Goal: Book appointment/travel/reservation

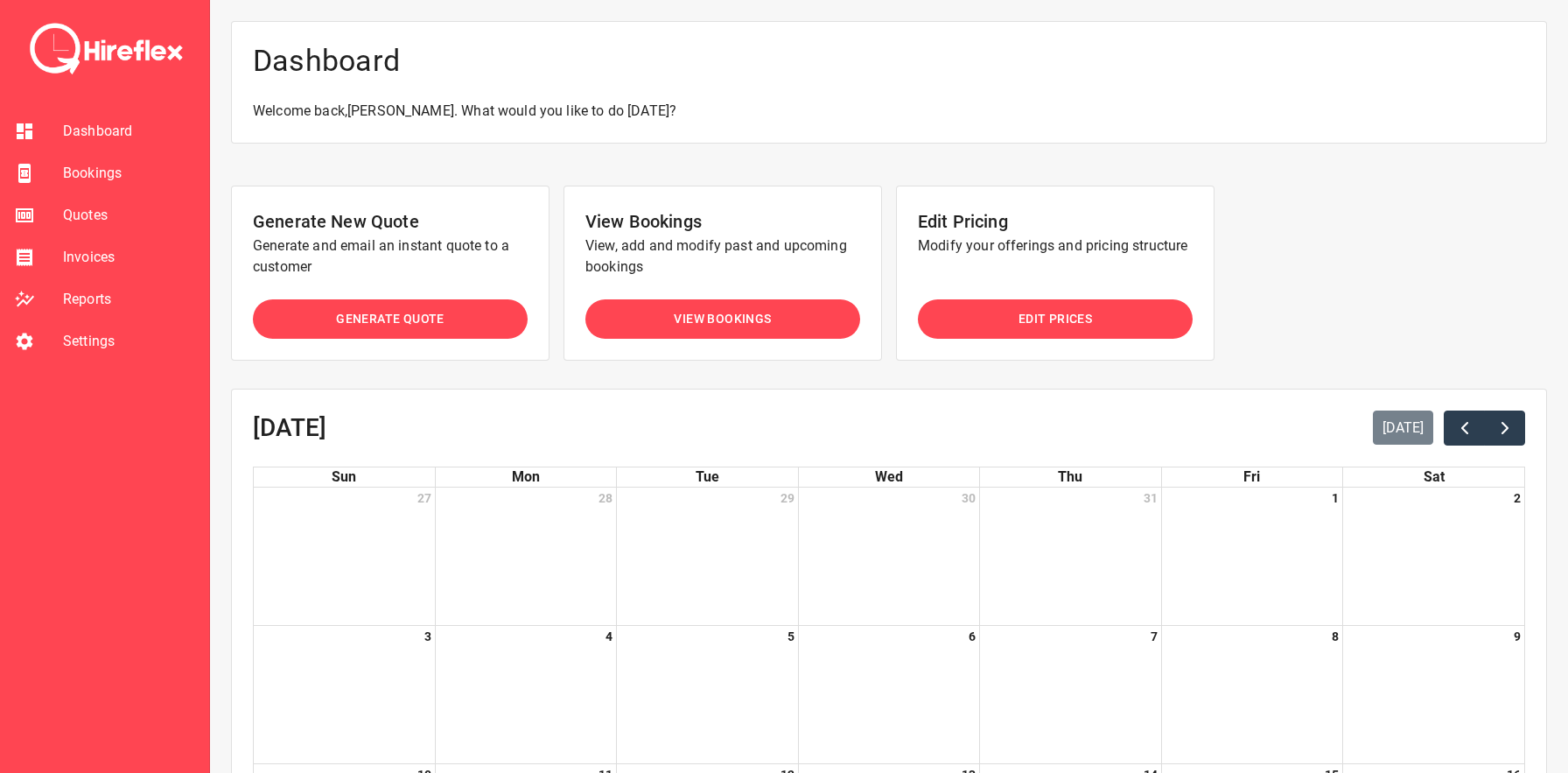
click at [431, 311] on span "Generate Quote" at bounding box center [390, 319] width 108 height 22
select select "*"
select select "****"
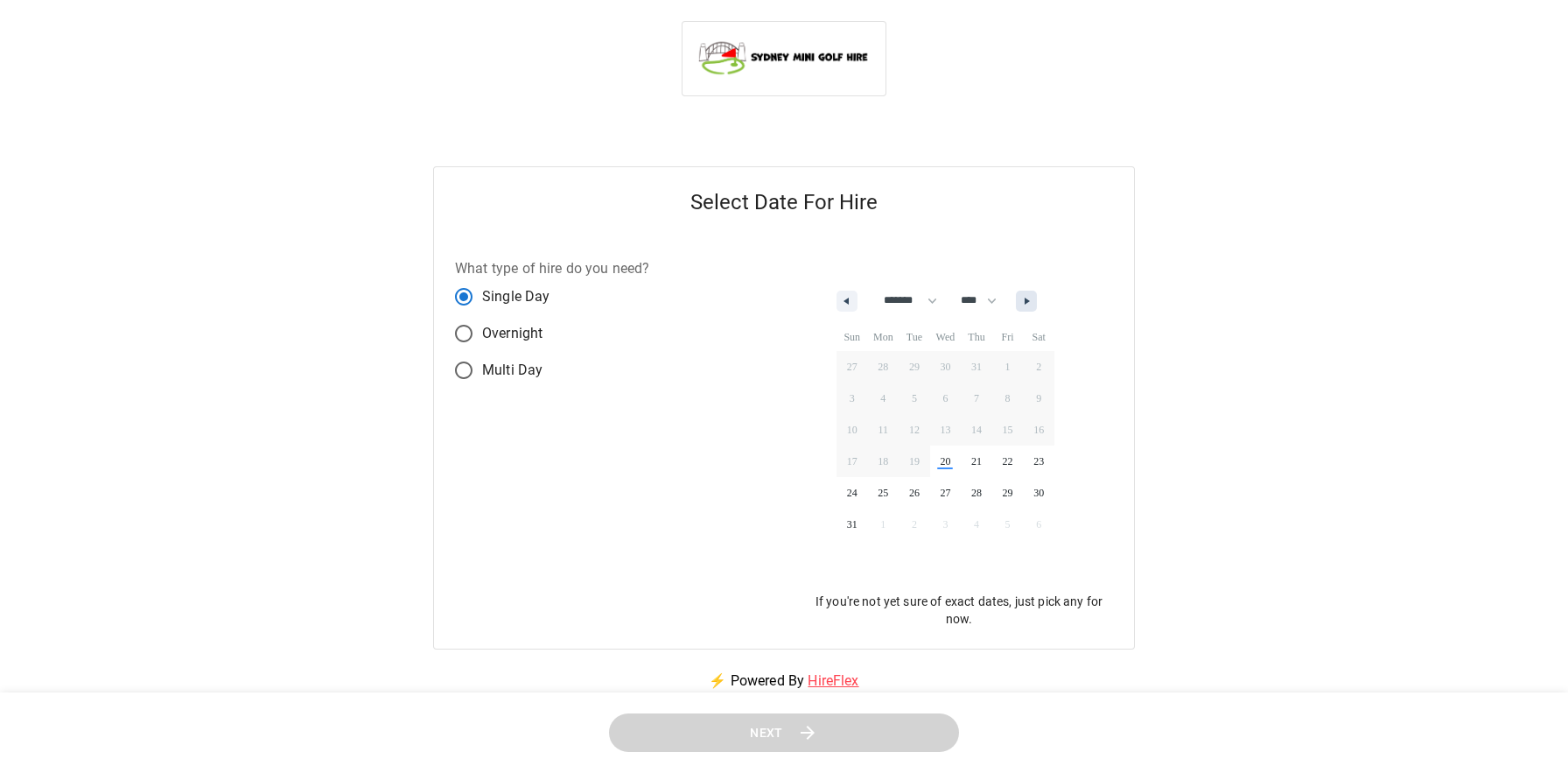
click at [1037, 300] on button "button" at bounding box center [1026, 301] width 21 height 21
select select "*"
click at [917, 425] on span "16" at bounding box center [915, 430] width 31 height 23
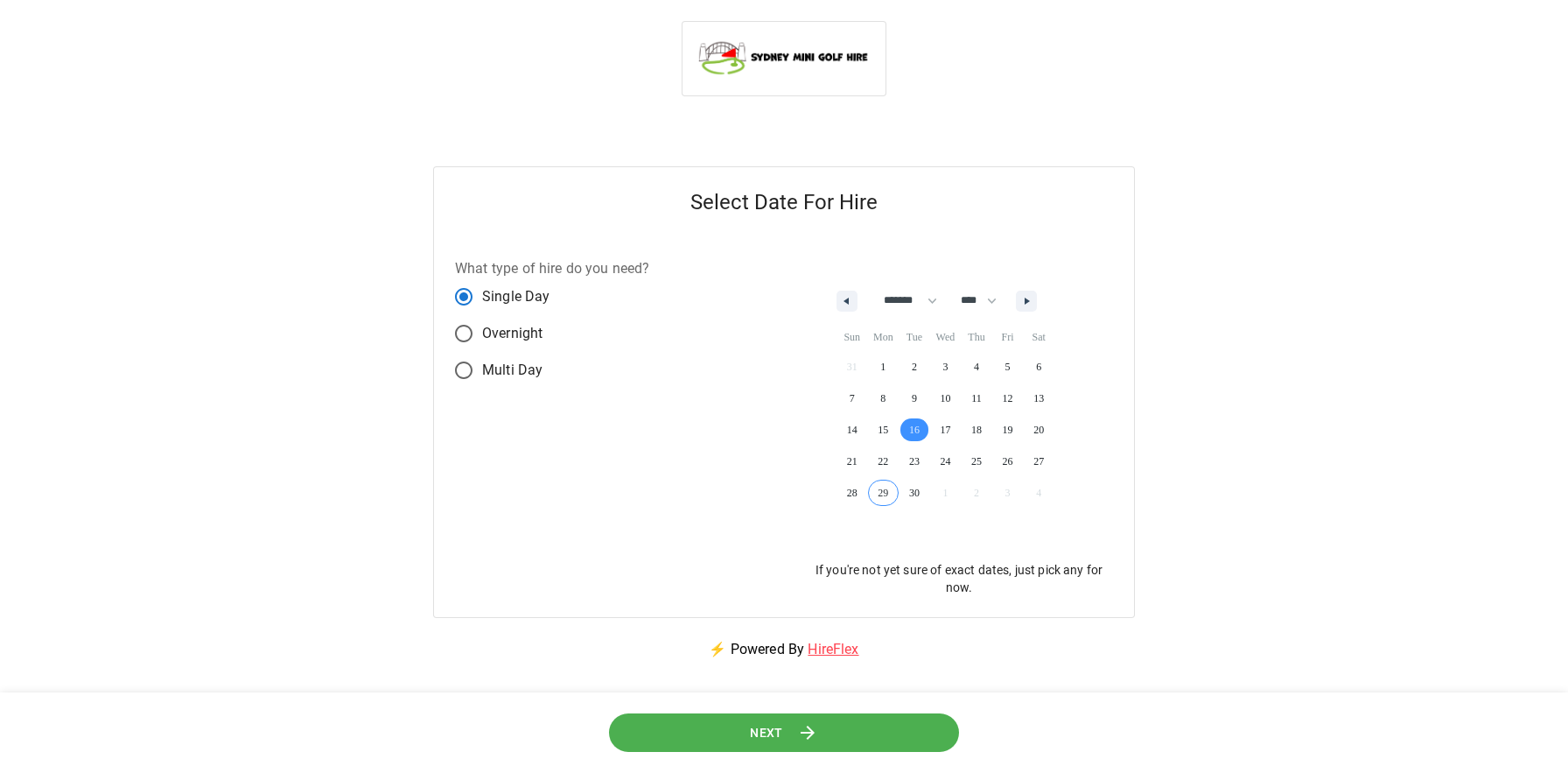
click at [800, 725] on icon at bounding box center [807, 732] width 21 height 21
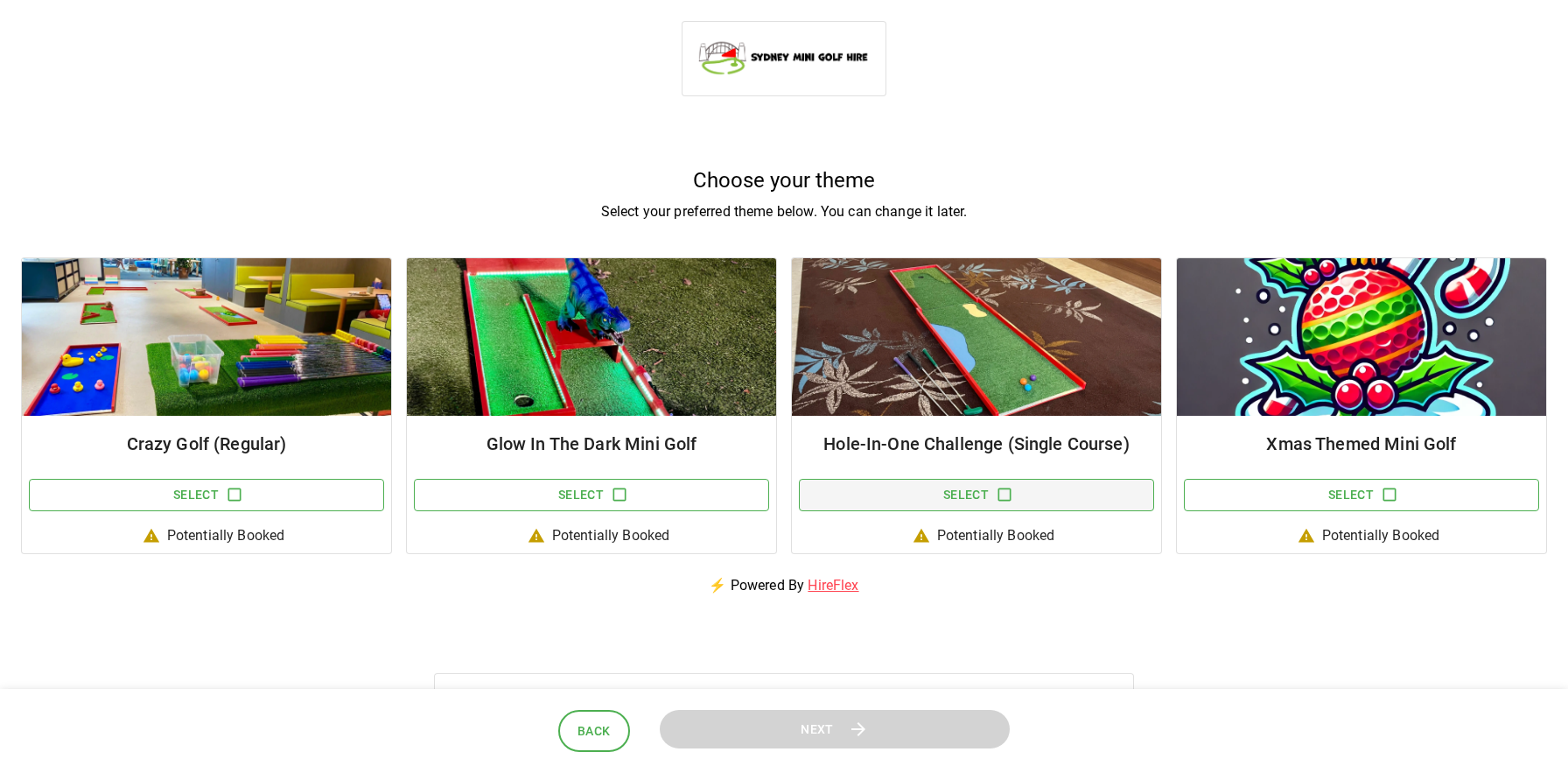
click at [970, 491] on button "Select" at bounding box center [977, 494] width 355 height 32
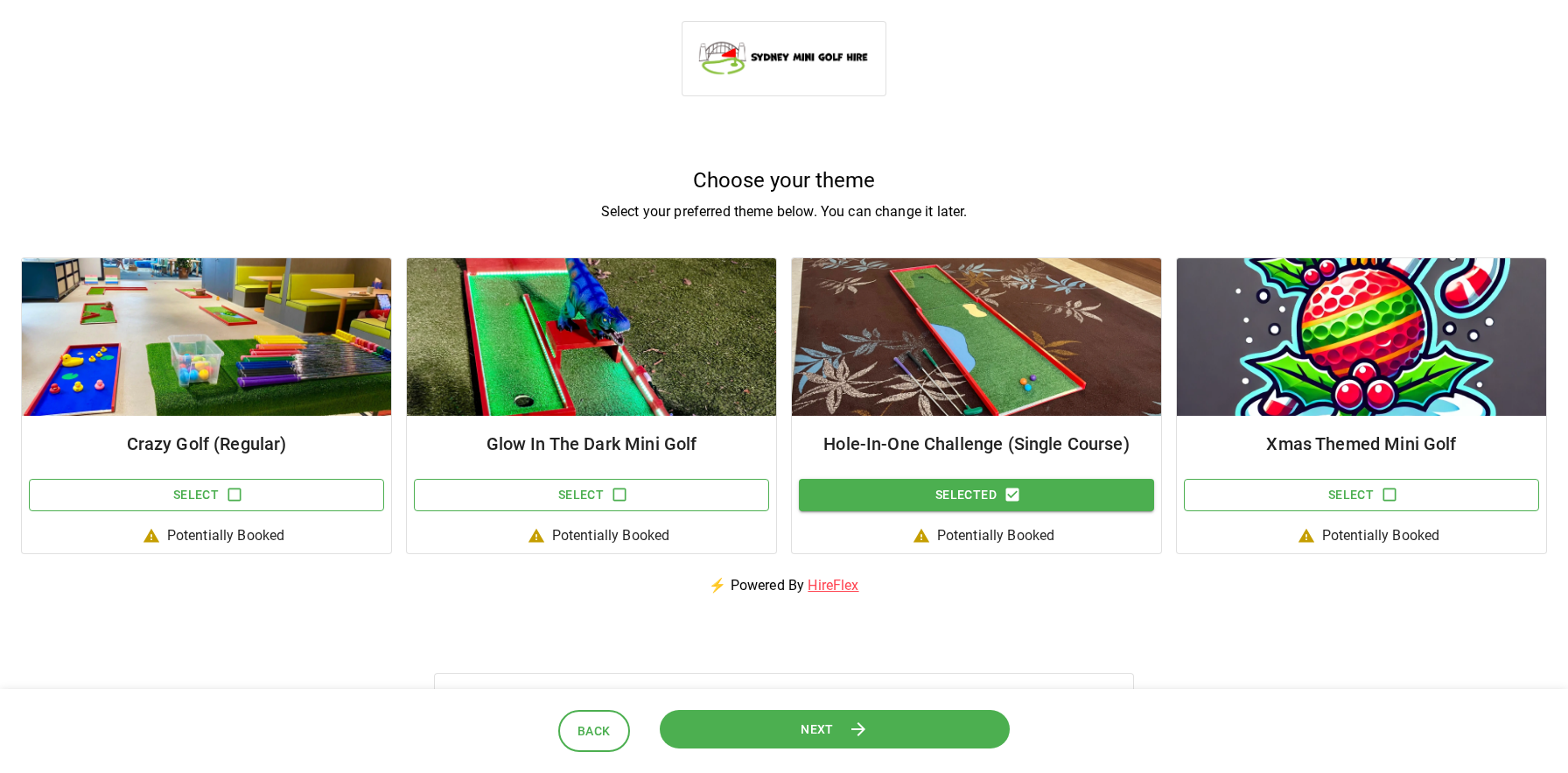
click at [798, 717] on button "Next" at bounding box center [835, 729] width 350 height 40
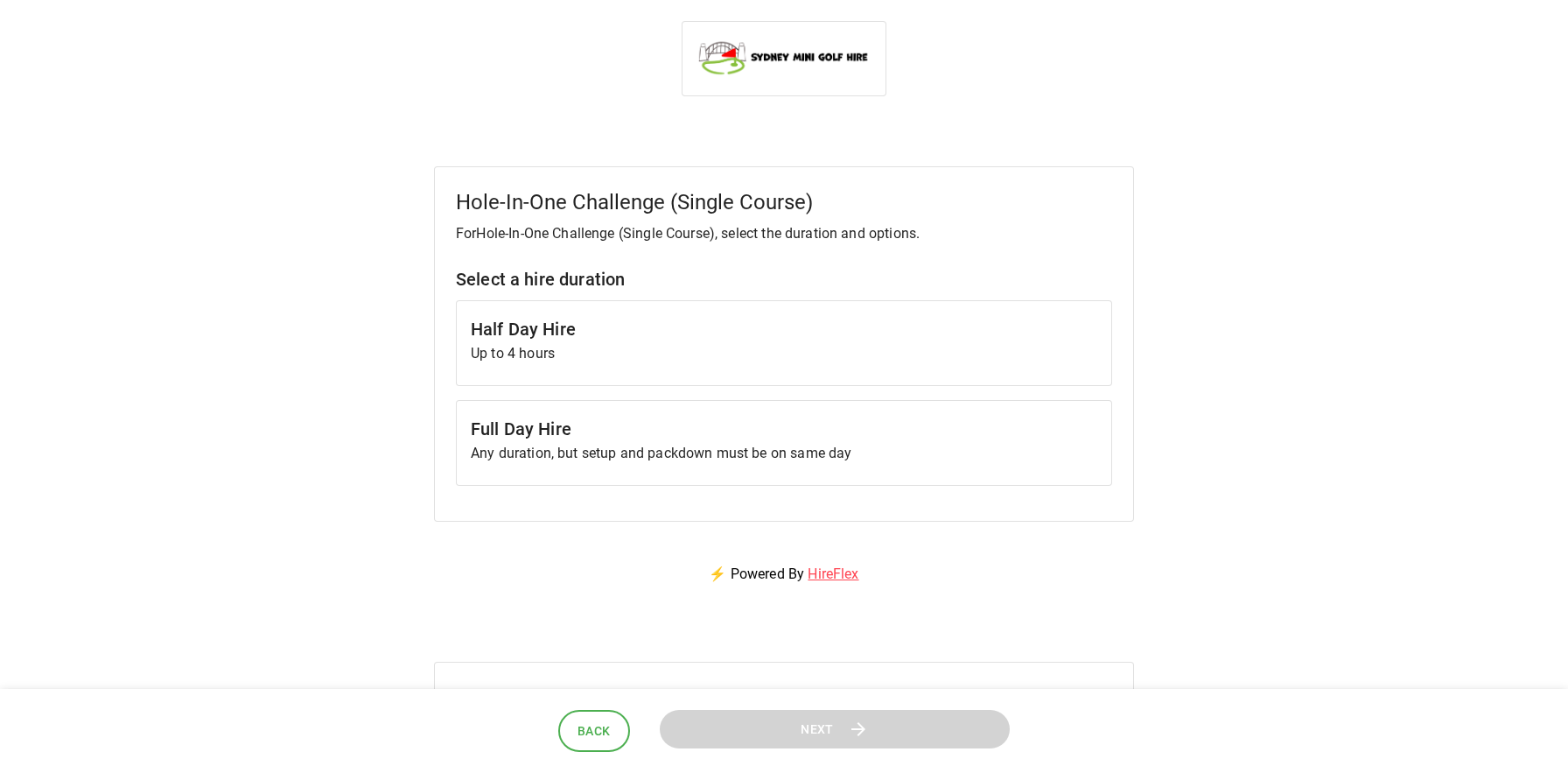
click at [560, 415] on h6 "Full Day Hire" at bounding box center [783, 429] width 627 height 28
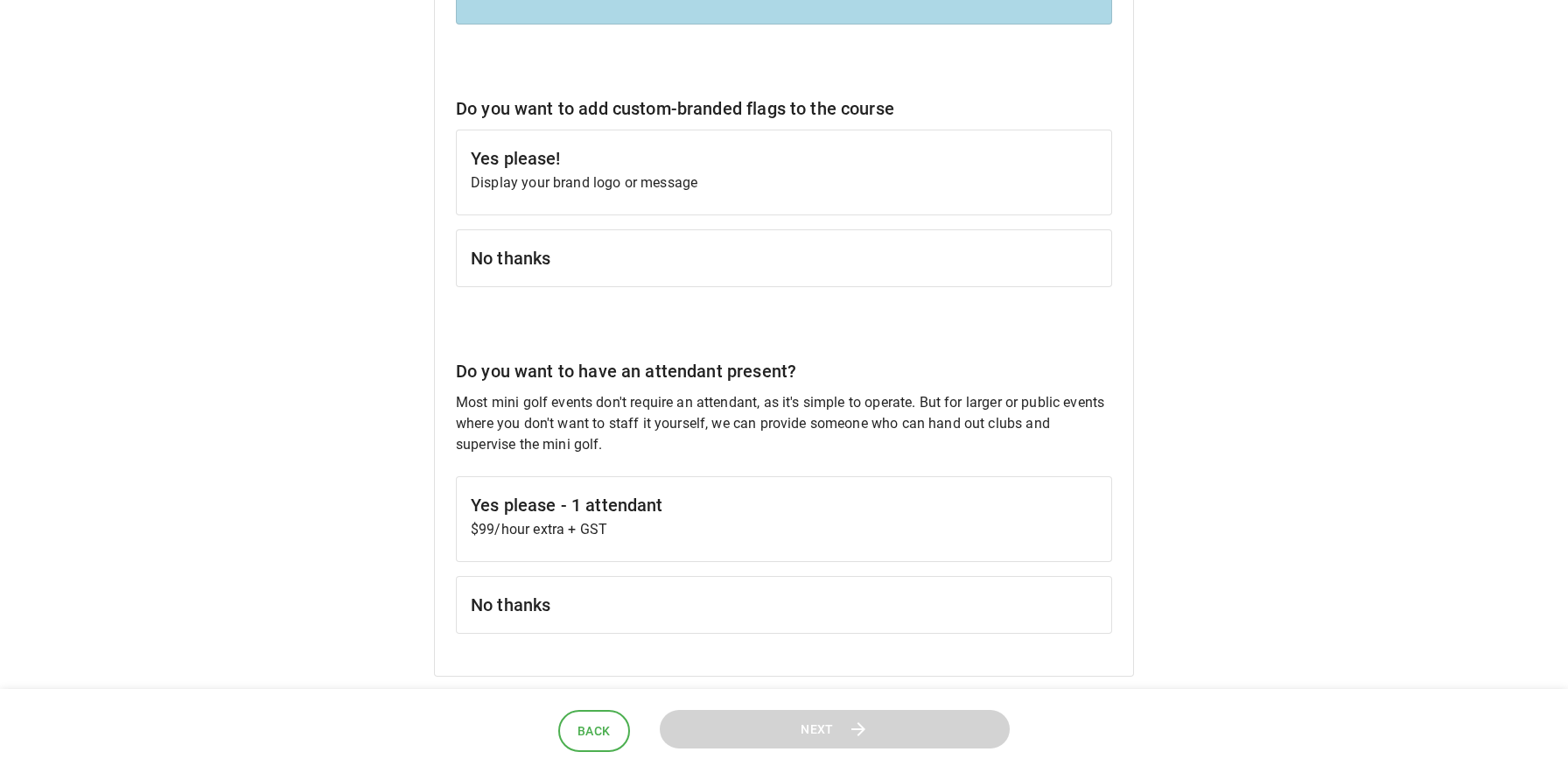
scroll to position [500, 0]
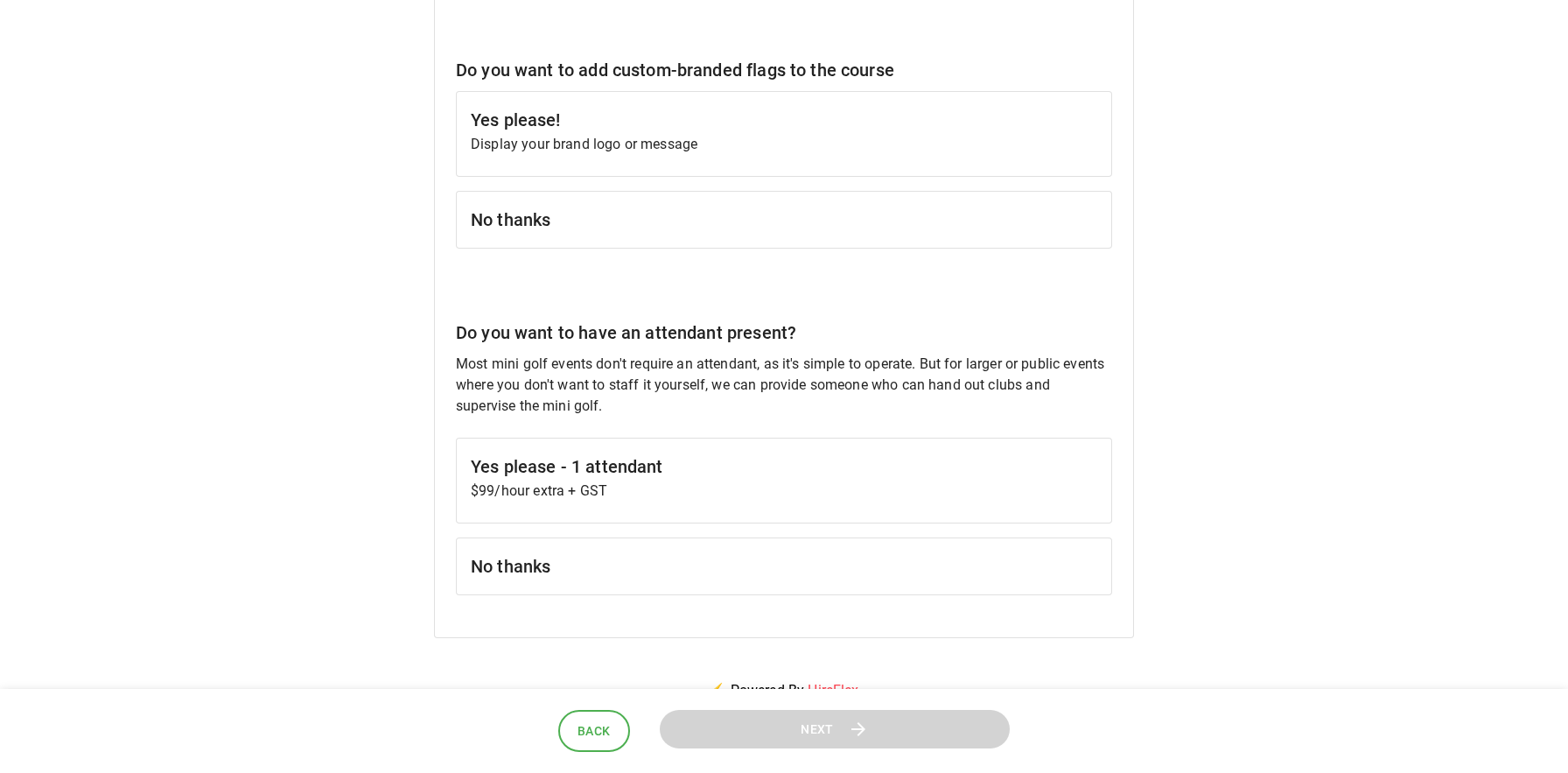
click at [577, 148] on p "Display your brand logo or message" at bounding box center [783, 144] width 627 height 21
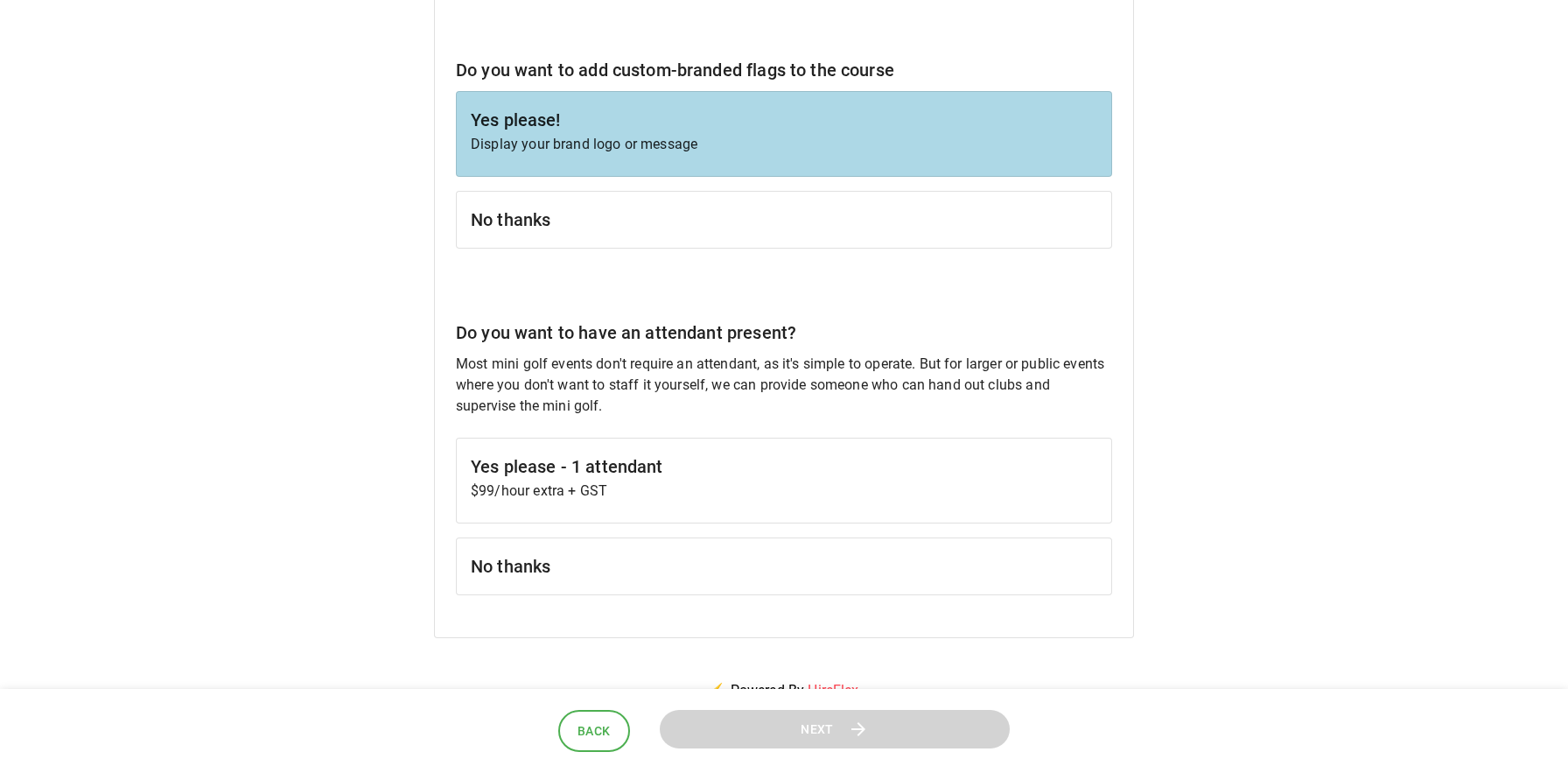
click at [551, 560] on h6 "No thanks" at bounding box center [783, 566] width 627 height 28
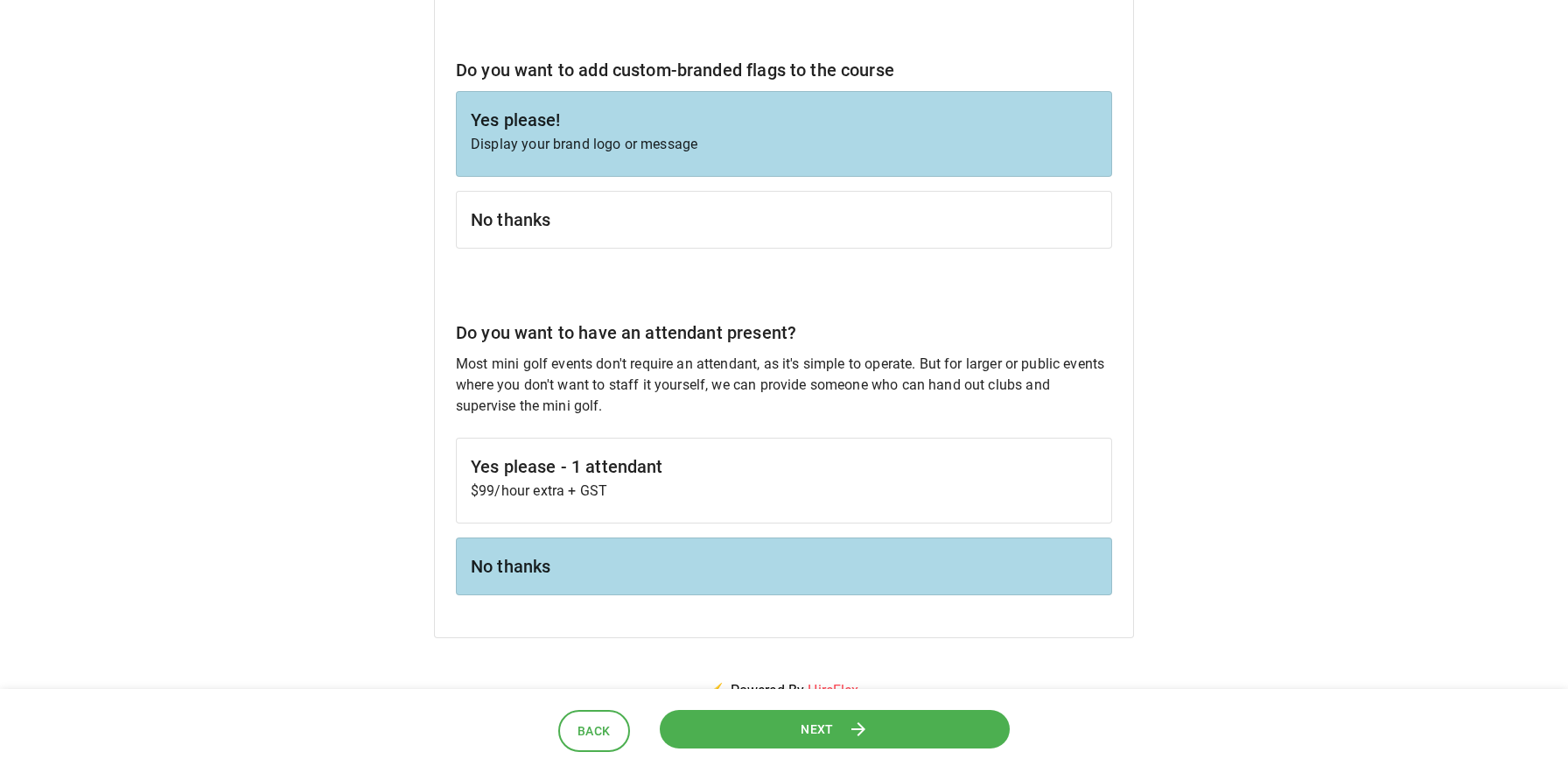
click at [797, 734] on button "Next" at bounding box center [835, 729] width 350 height 40
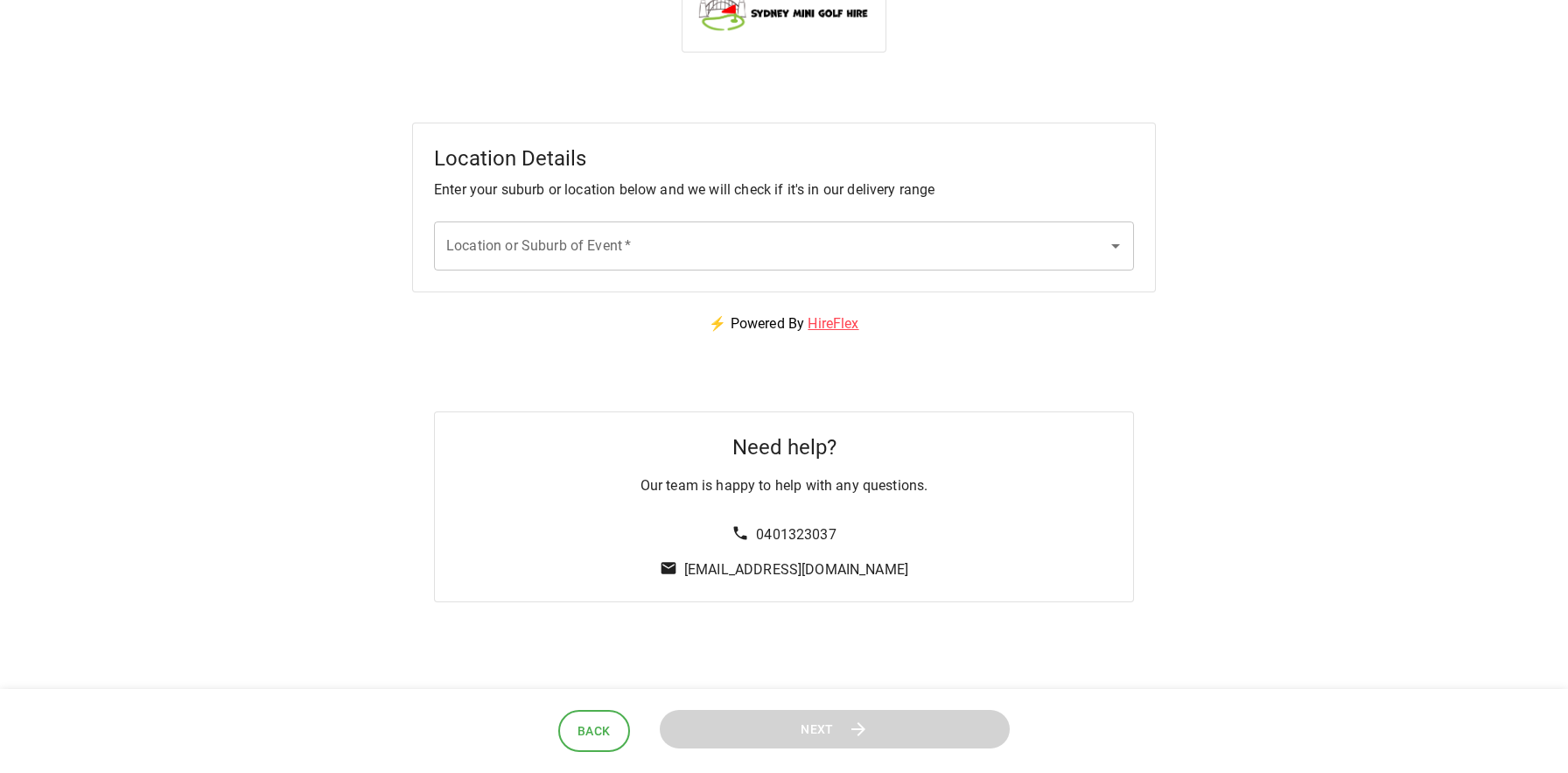
scroll to position [0, 0]
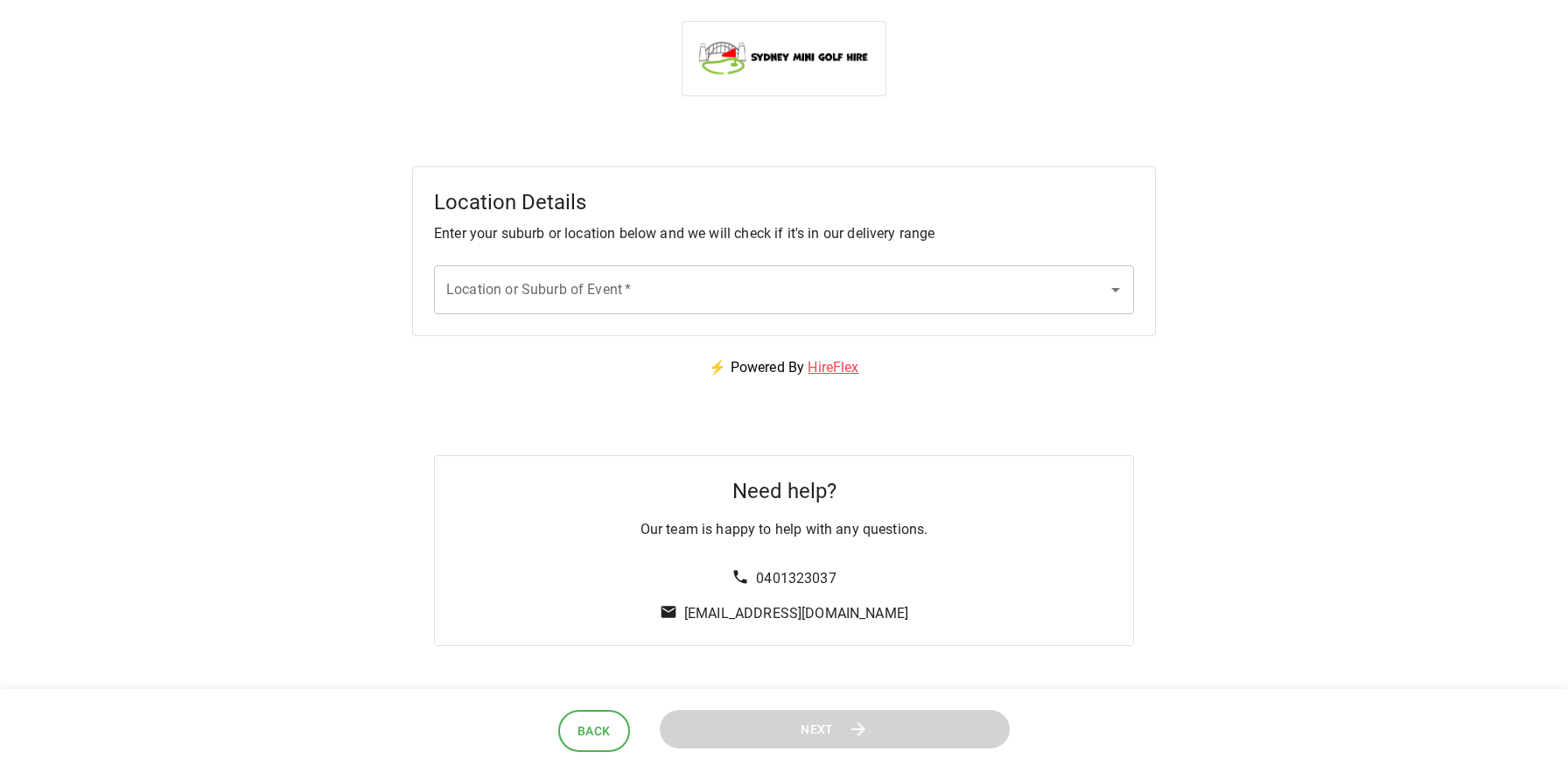
click at [666, 291] on input "Location or Suburb of Event   *" at bounding box center [770, 290] width 658 height 33
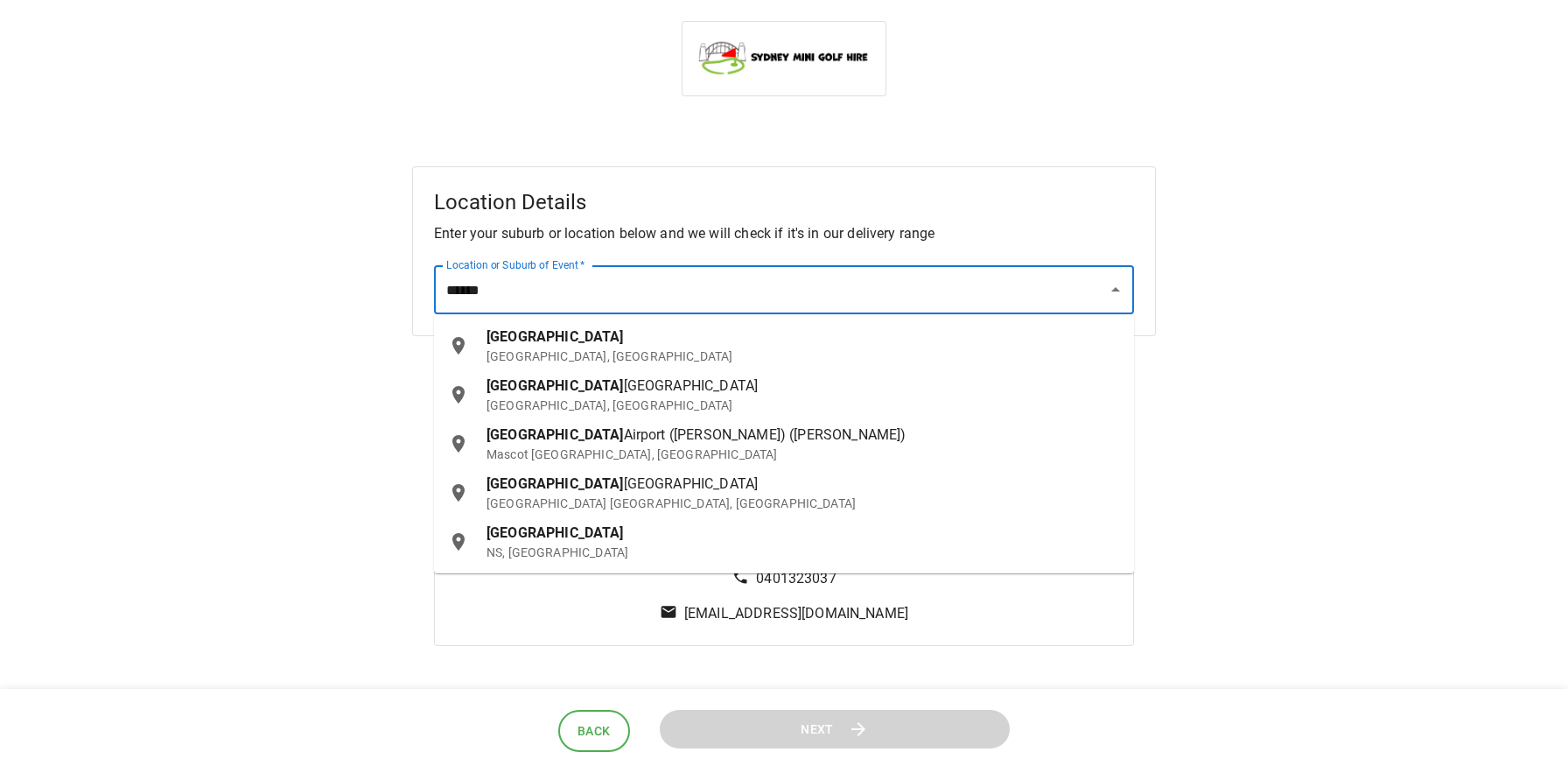
click at [568, 343] on div "Sydney NSW, Australia" at bounding box center [803, 346] width 633 height 39
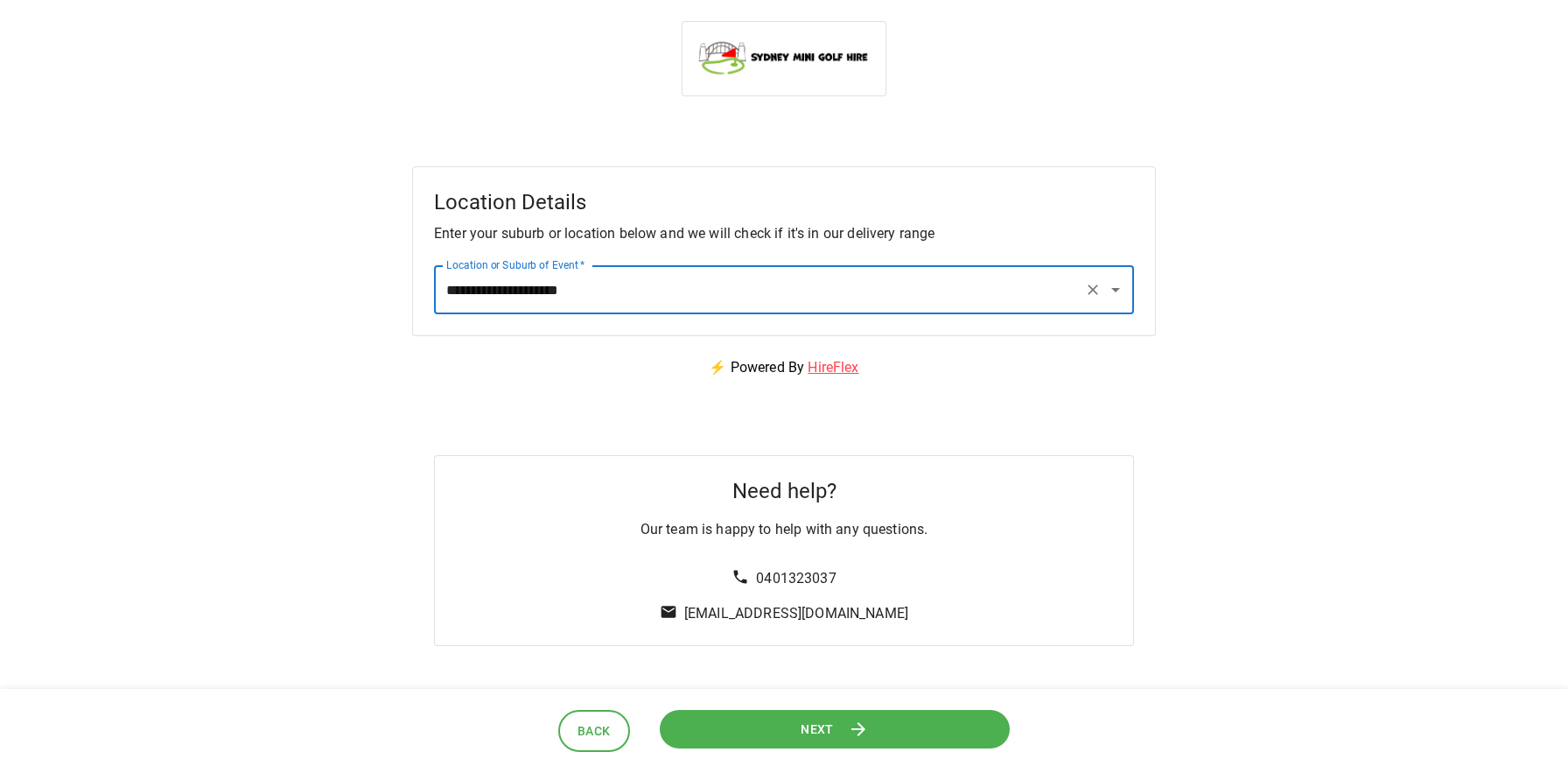
type input "**********"
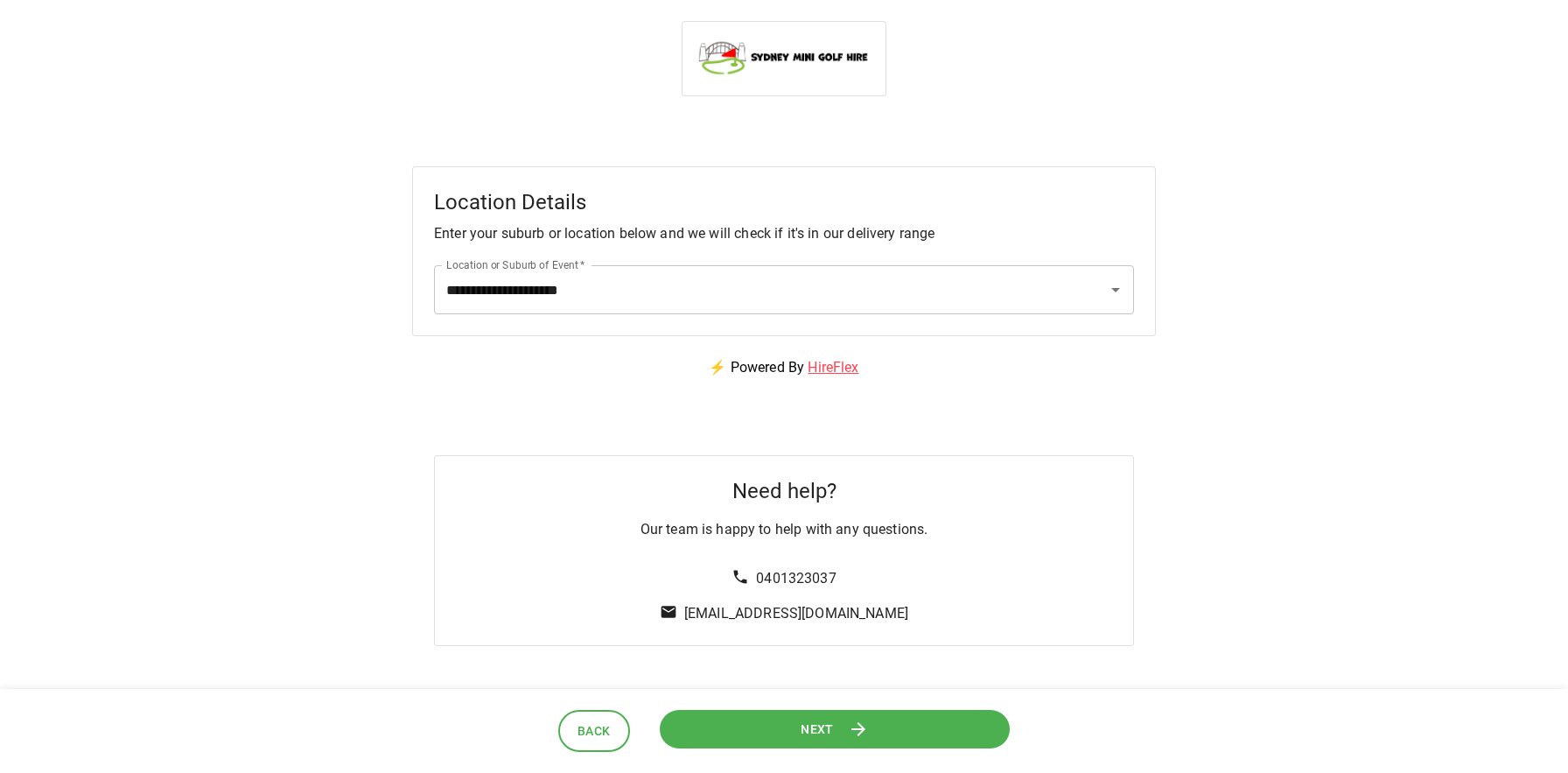
click at [852, 723] on icon at bounding box center [858, 729] width 21 height 21
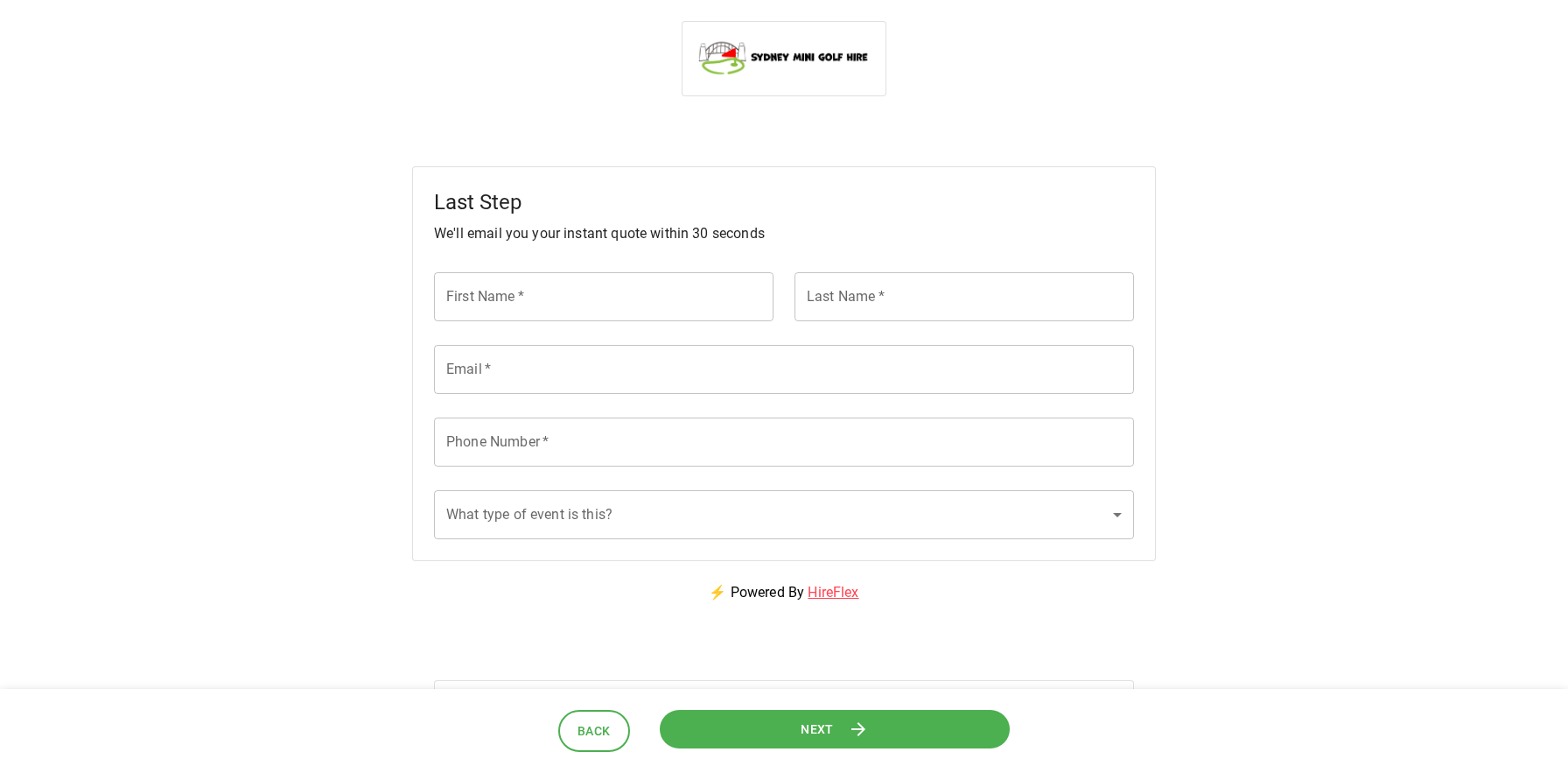
click at [852, 723] on icon at bounding box center [858, 729] width 21 height 21
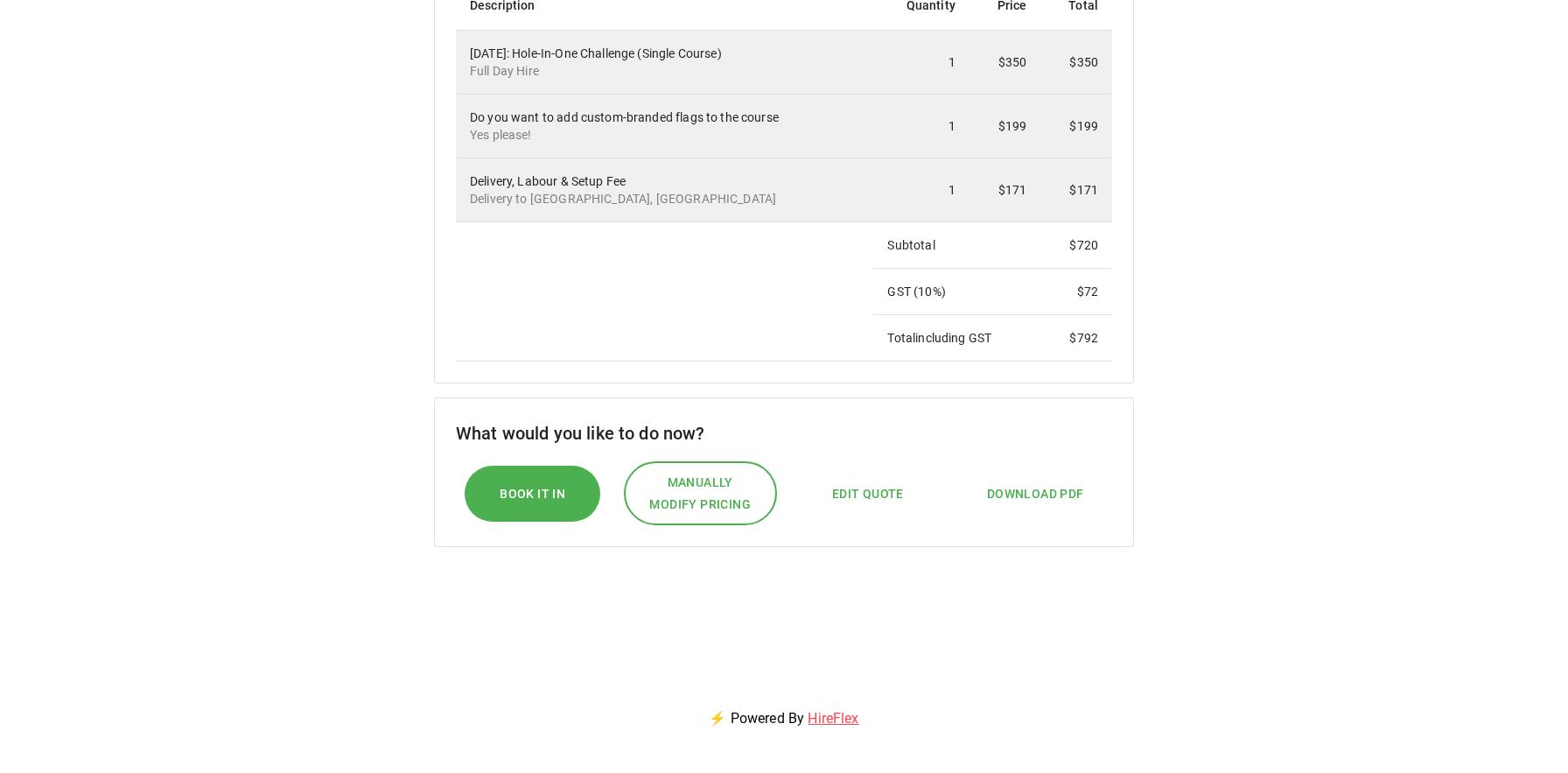
scroll to position [534, 0]
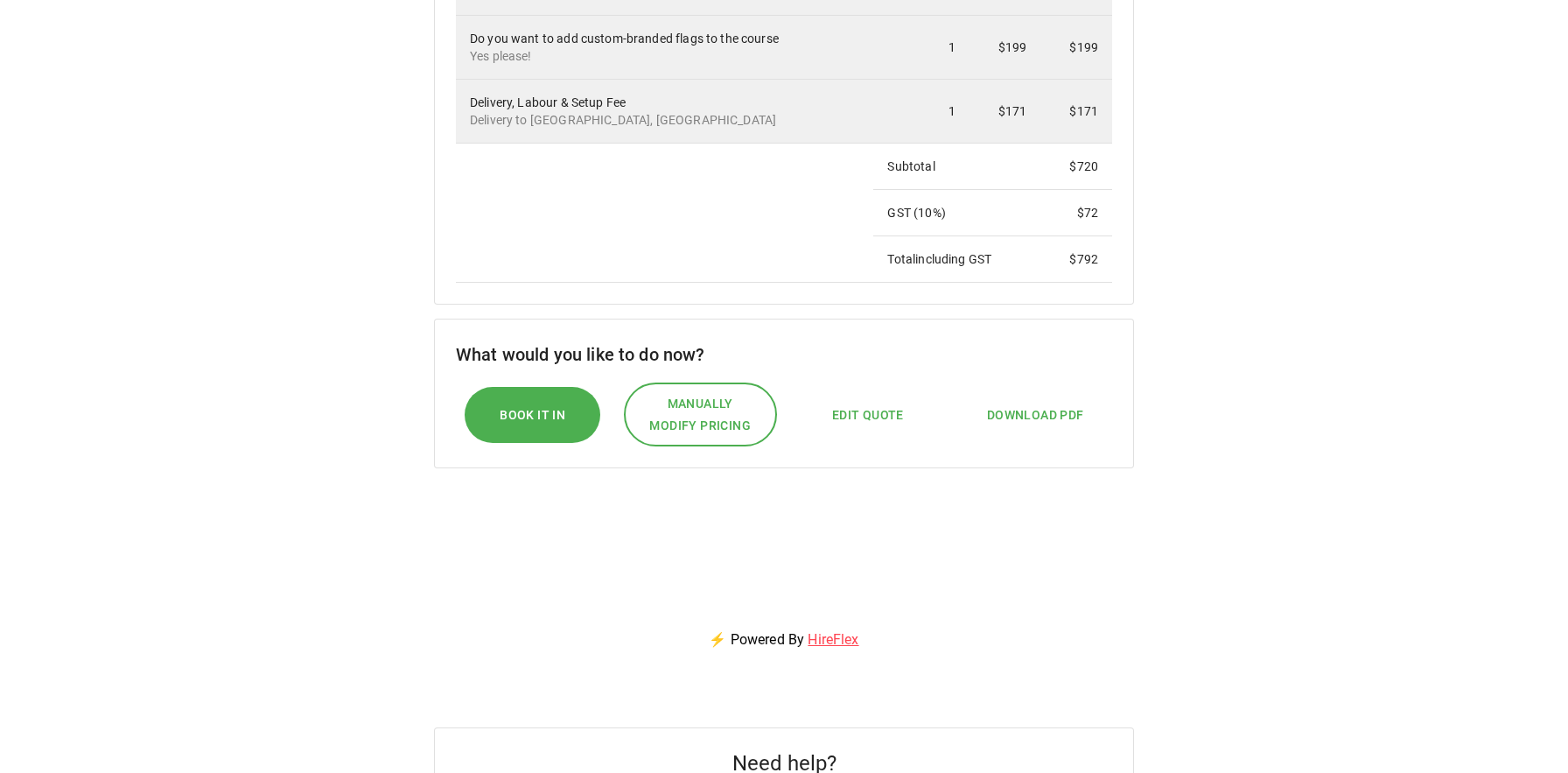
click at [1020, 413] on span "Download PDF" at bounding box center [1035, 416] width 97 height 22
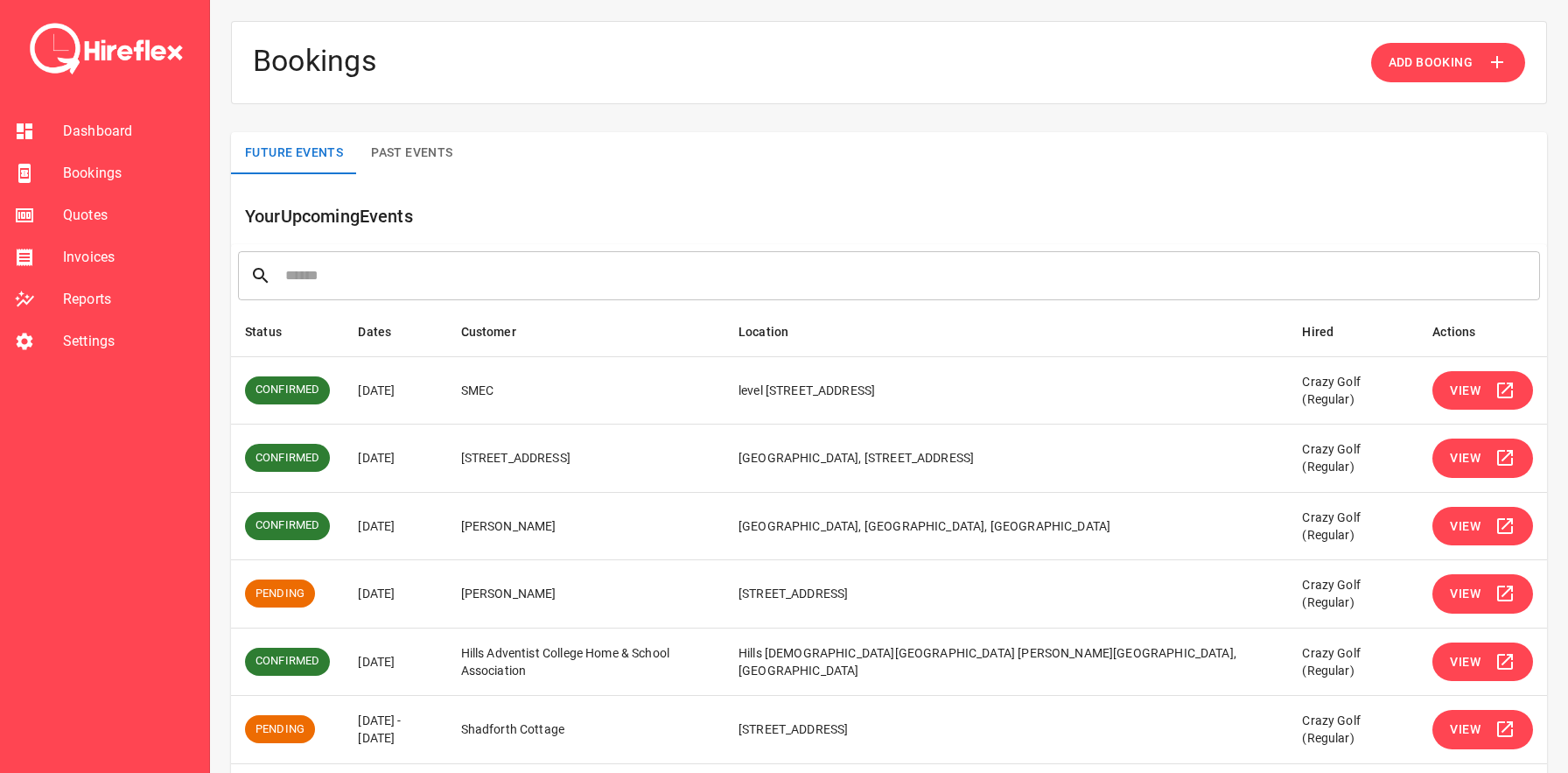
click at [364, 274] on input "text" at bounding box center [906, 275] width 1242 height 49
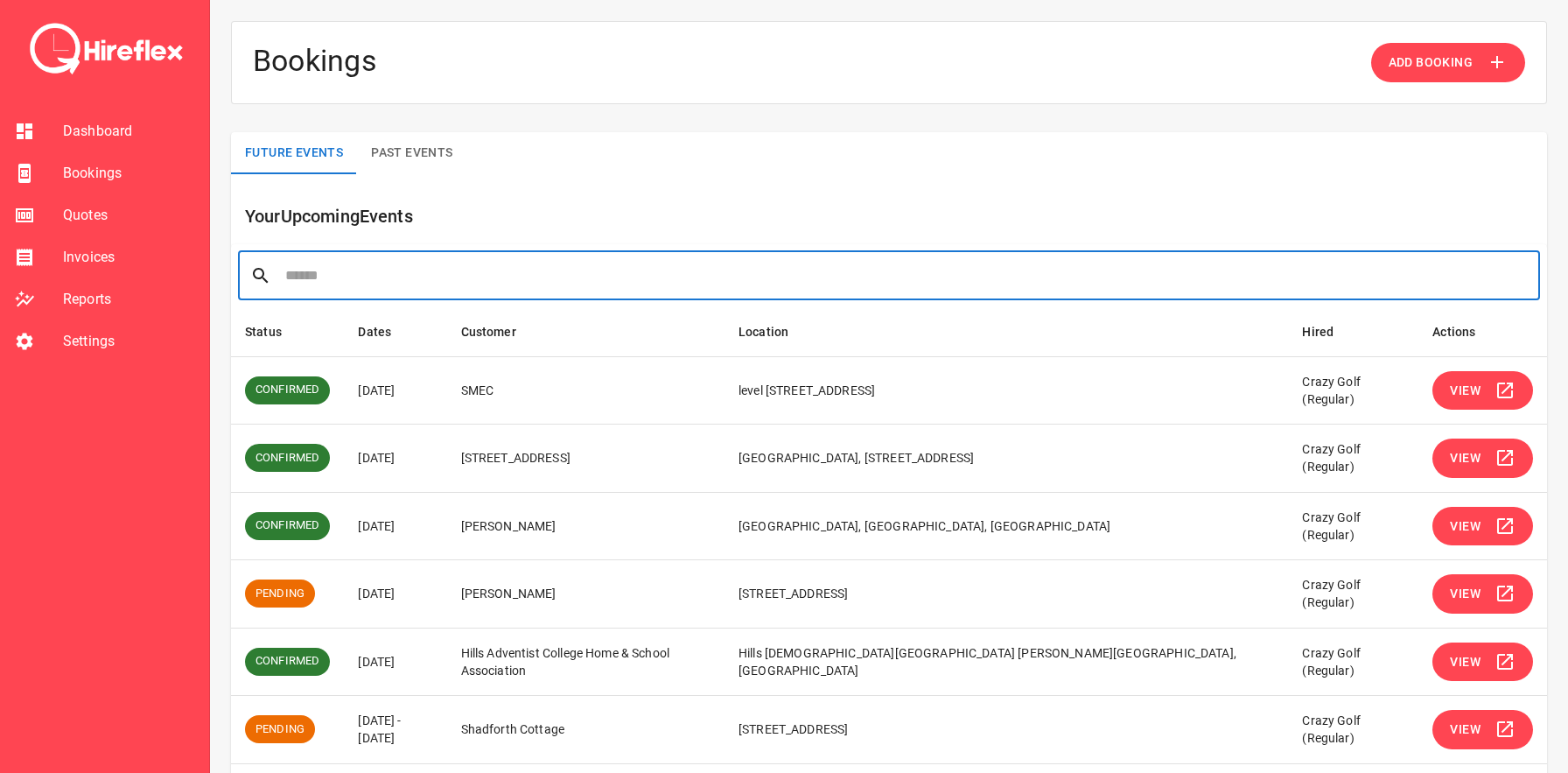
click at [103, 183] on span "Bookings" at bounding box center [129, 173] width 132 height 21
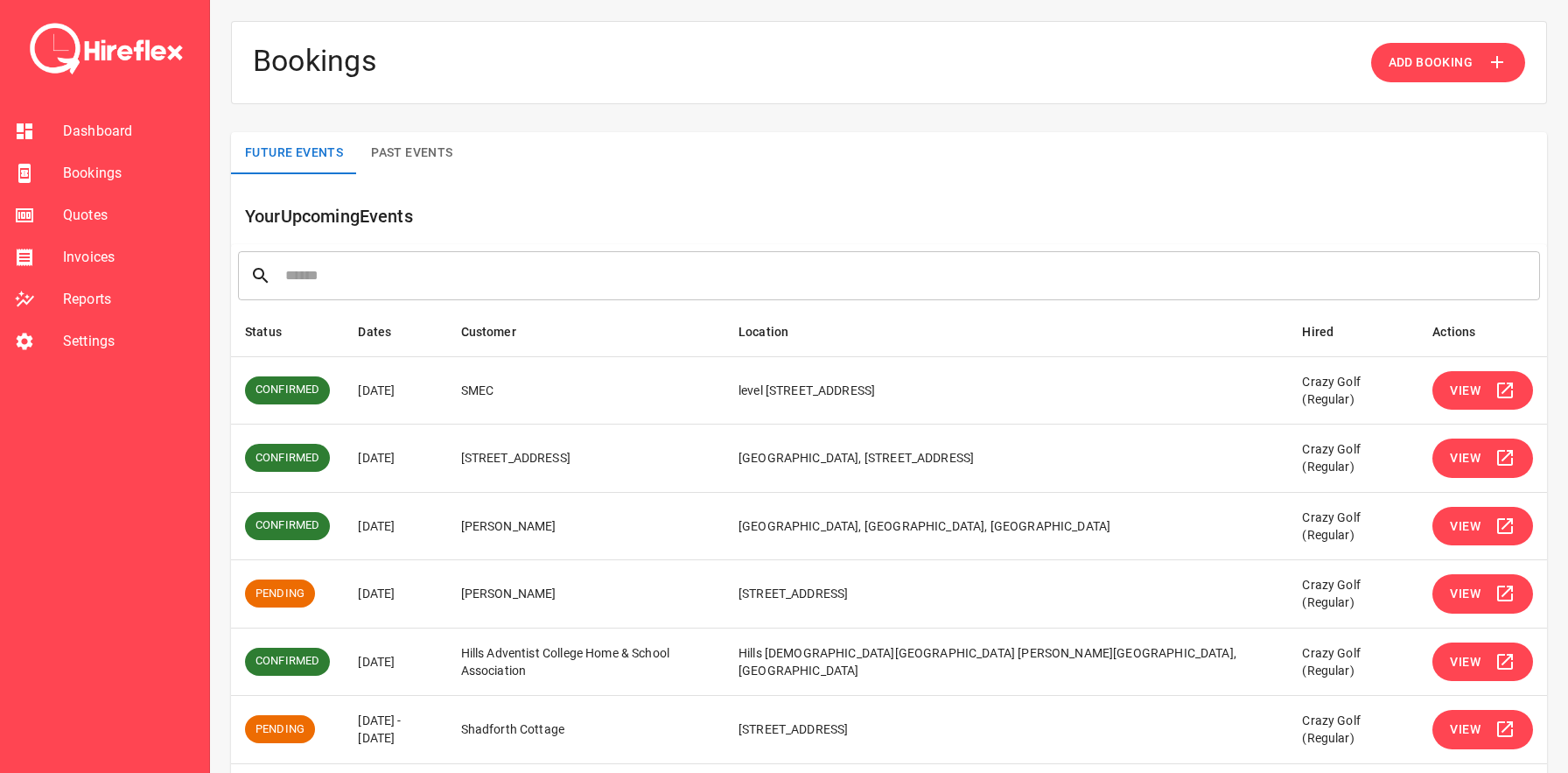
click at [85, 218] on span "Quotes" at bounding box center [129, 215] width 132 height 21
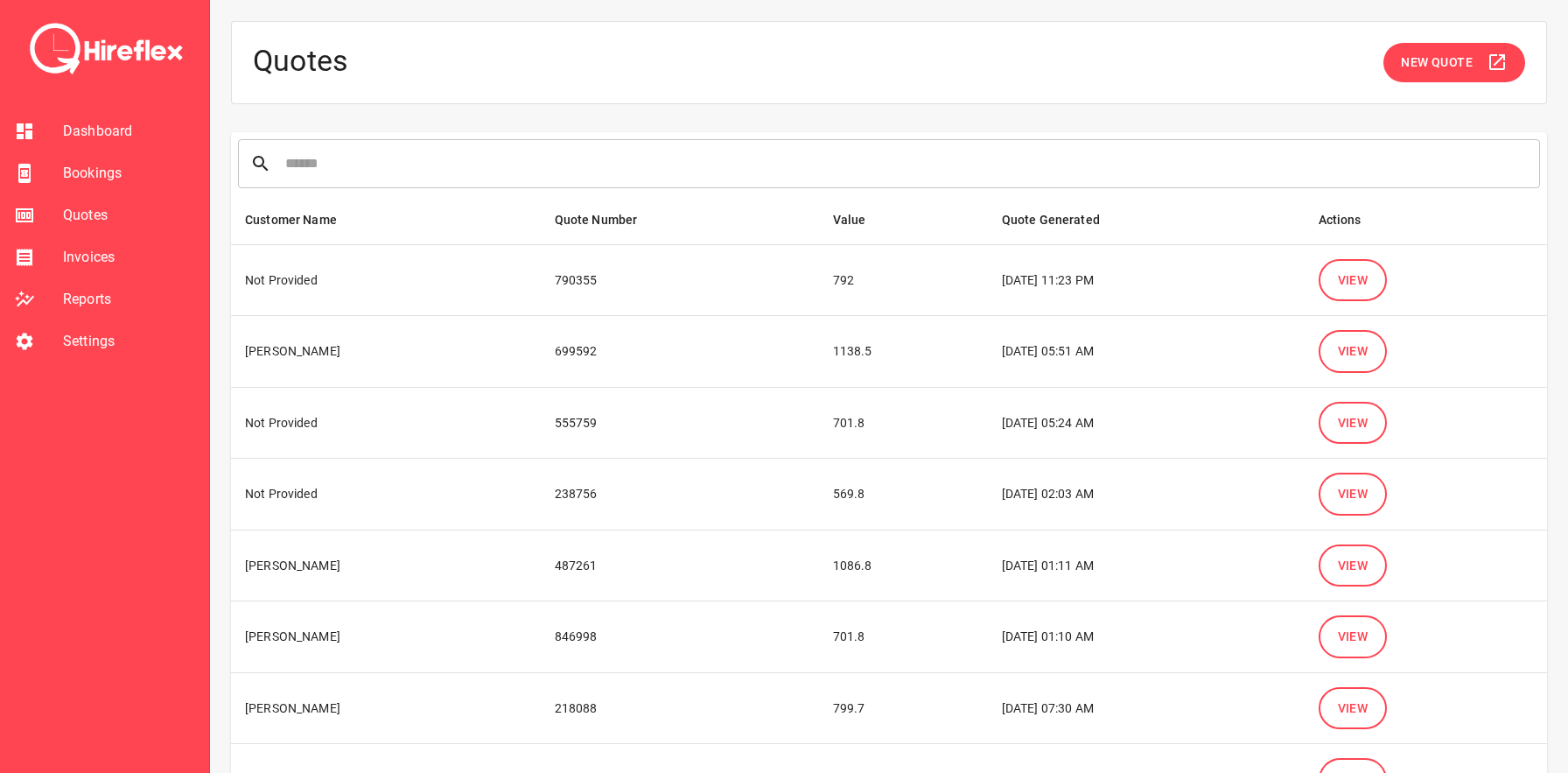
click at [467, 168] on input "text" at bounding box center [906, 163] width 1242 height 49
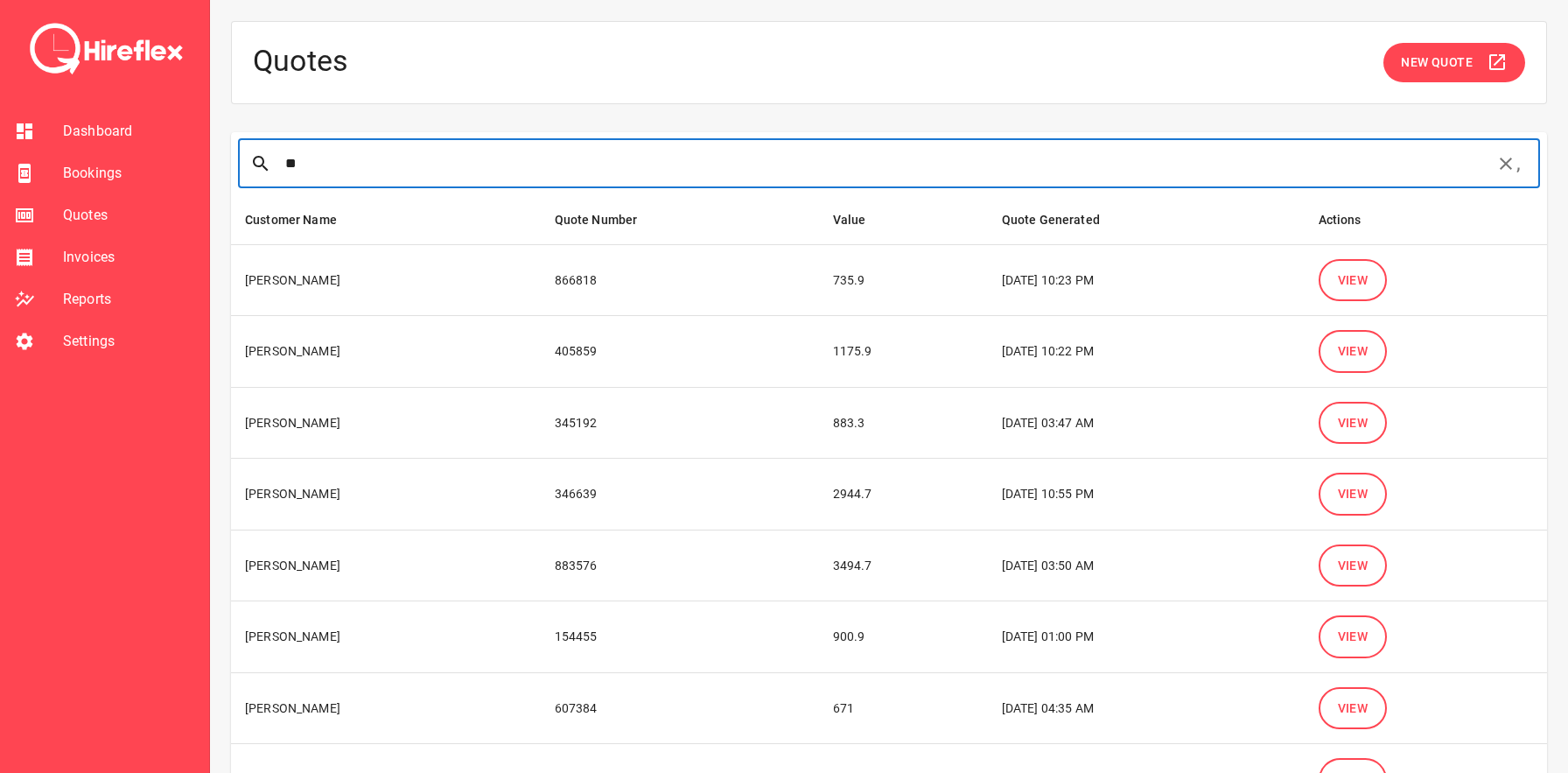
type input "*"
type input "*****"
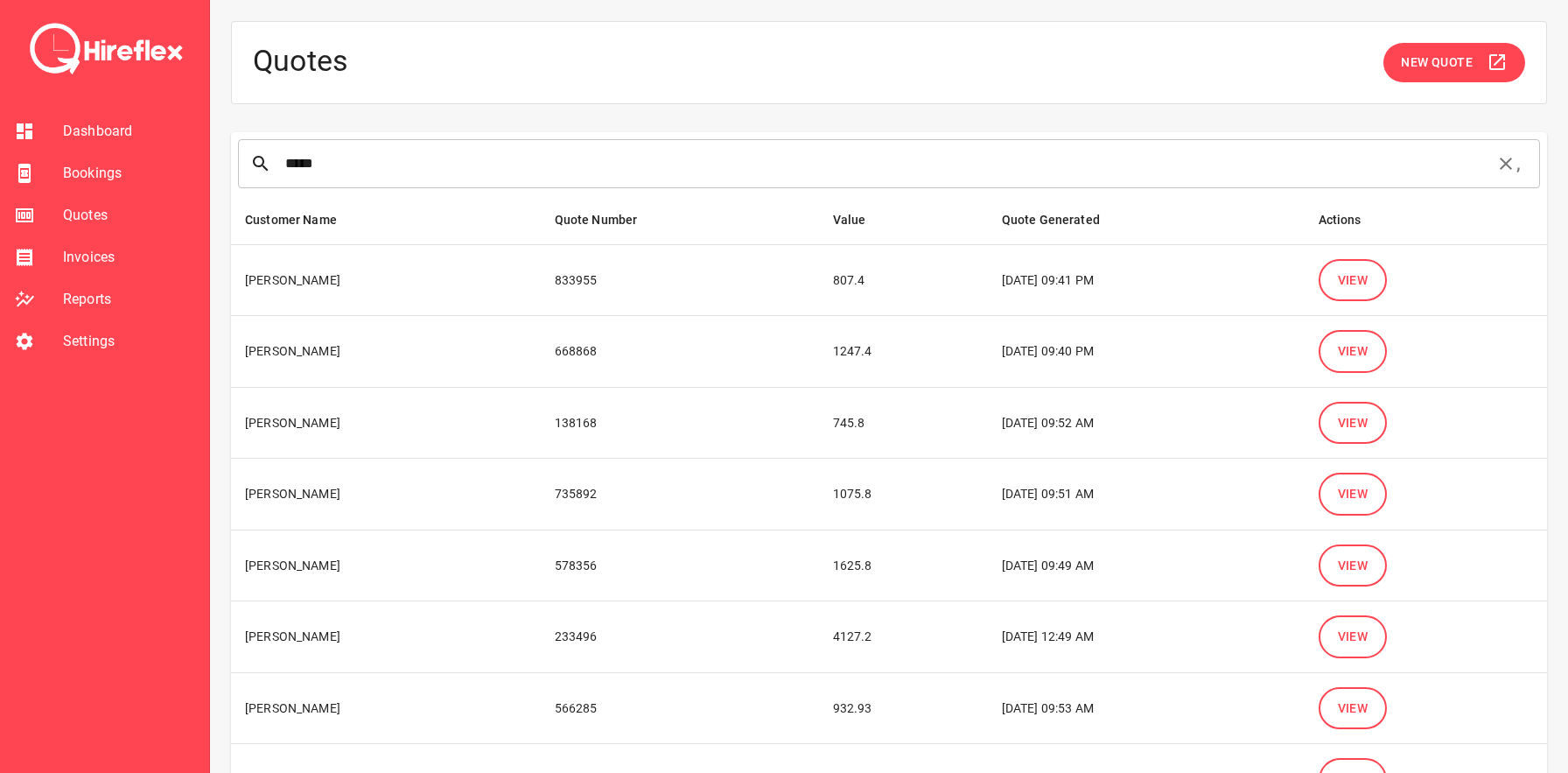
click at [1358, 279] on span "View" at bounding box center [1352, 281] width 31 height 22
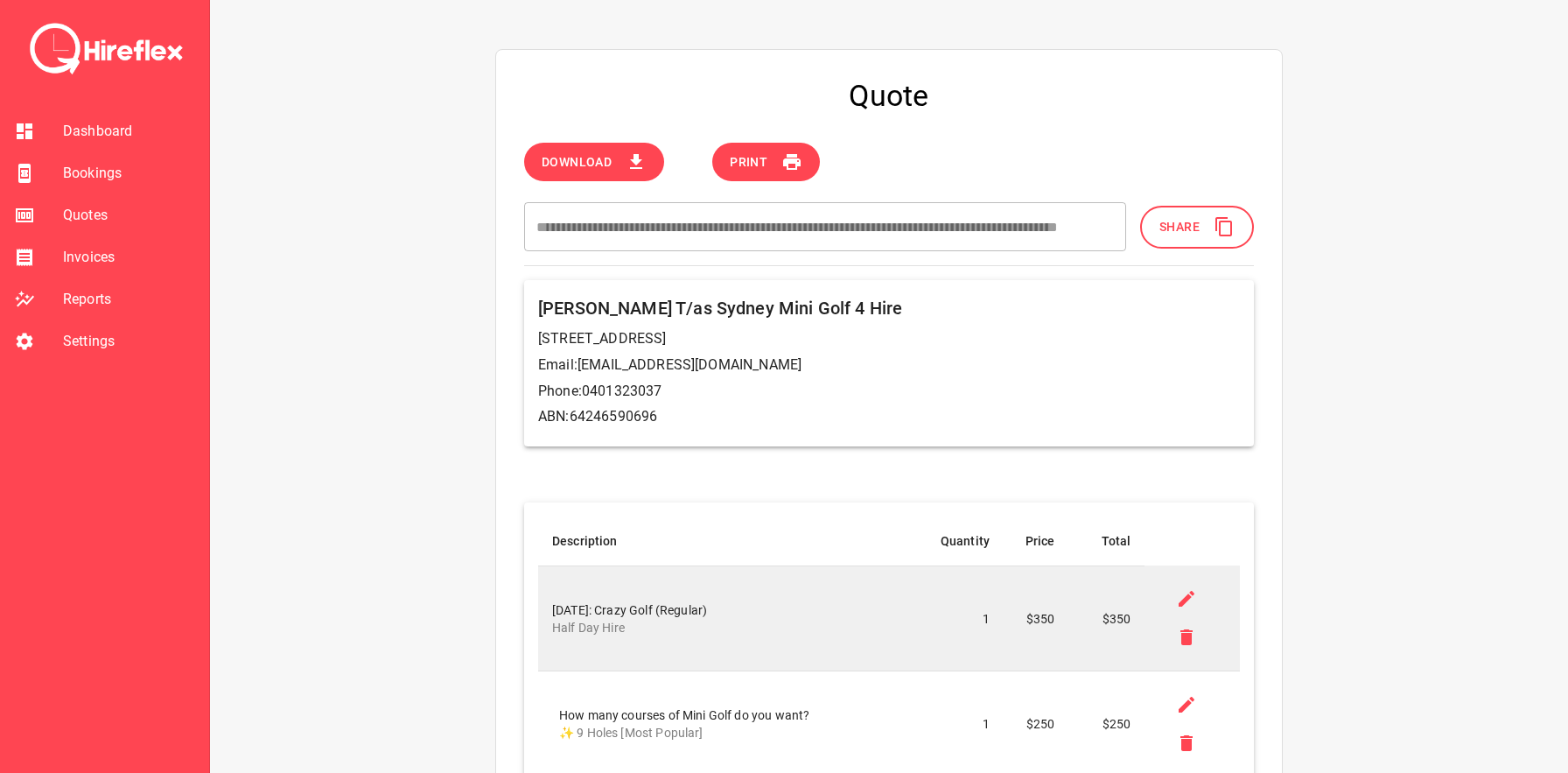
click at [1164, 234] on span "Share" at bounding box center [1178, 227] width 40 height 22
click at [1197, 243] on button "Share" at bounding box center [1196, 227] width 114 height 43
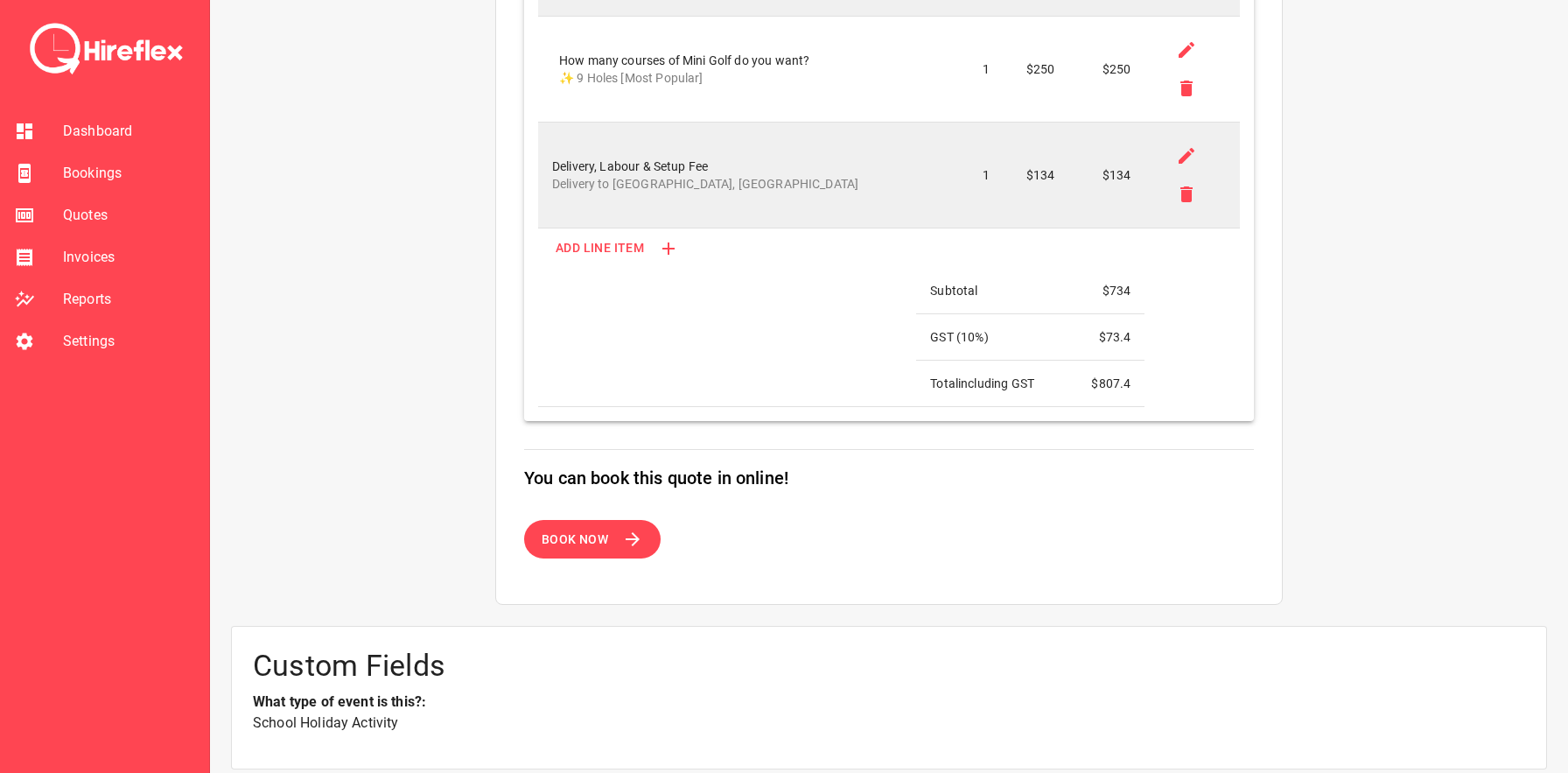
scroll to position [1004, 0]
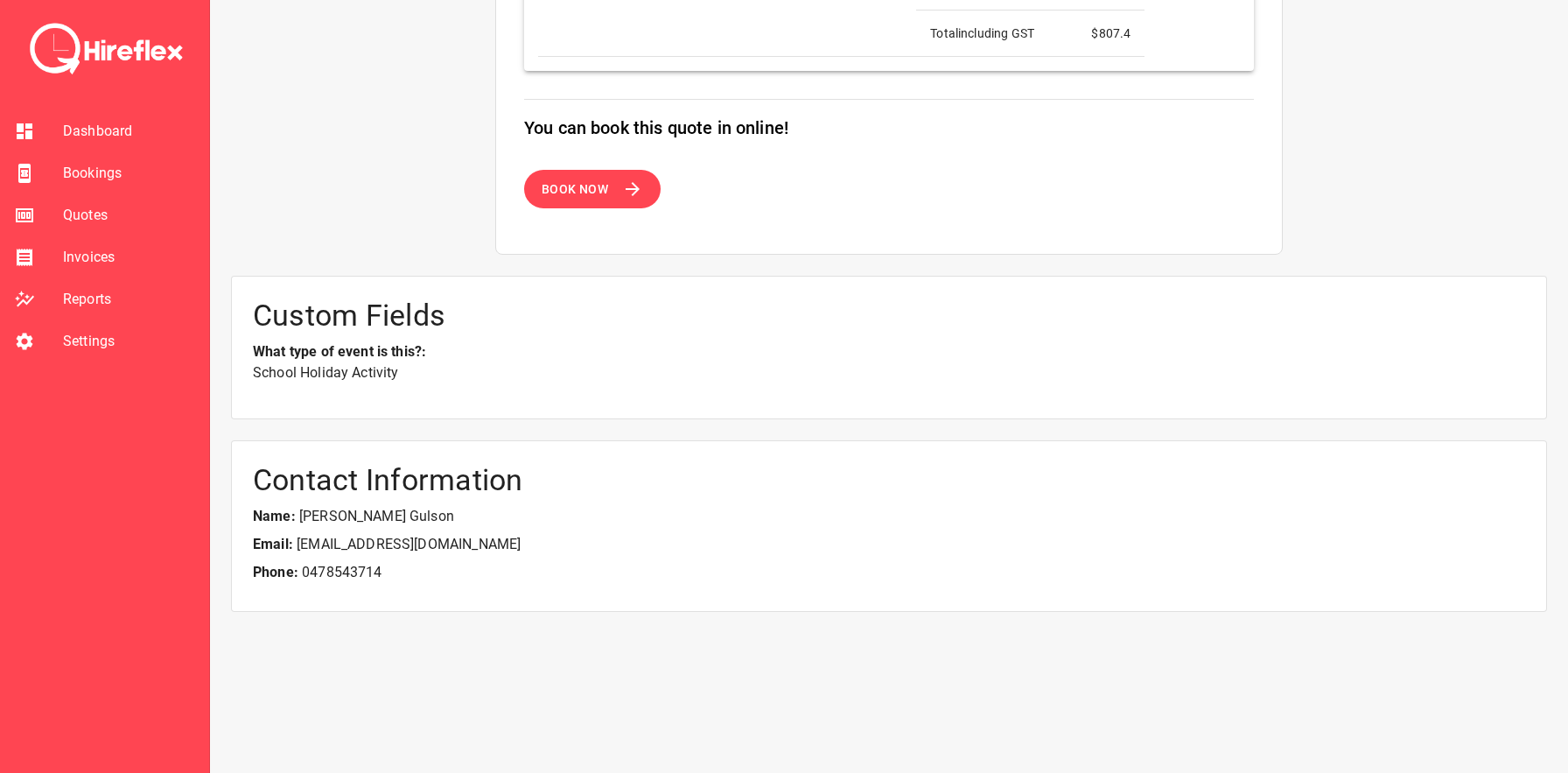
click at [592, 193] on span "Book Now" at bounding box center [575, 190] width 67 height 22
